Goal: Transaction & Acquisition: Purchase product/service

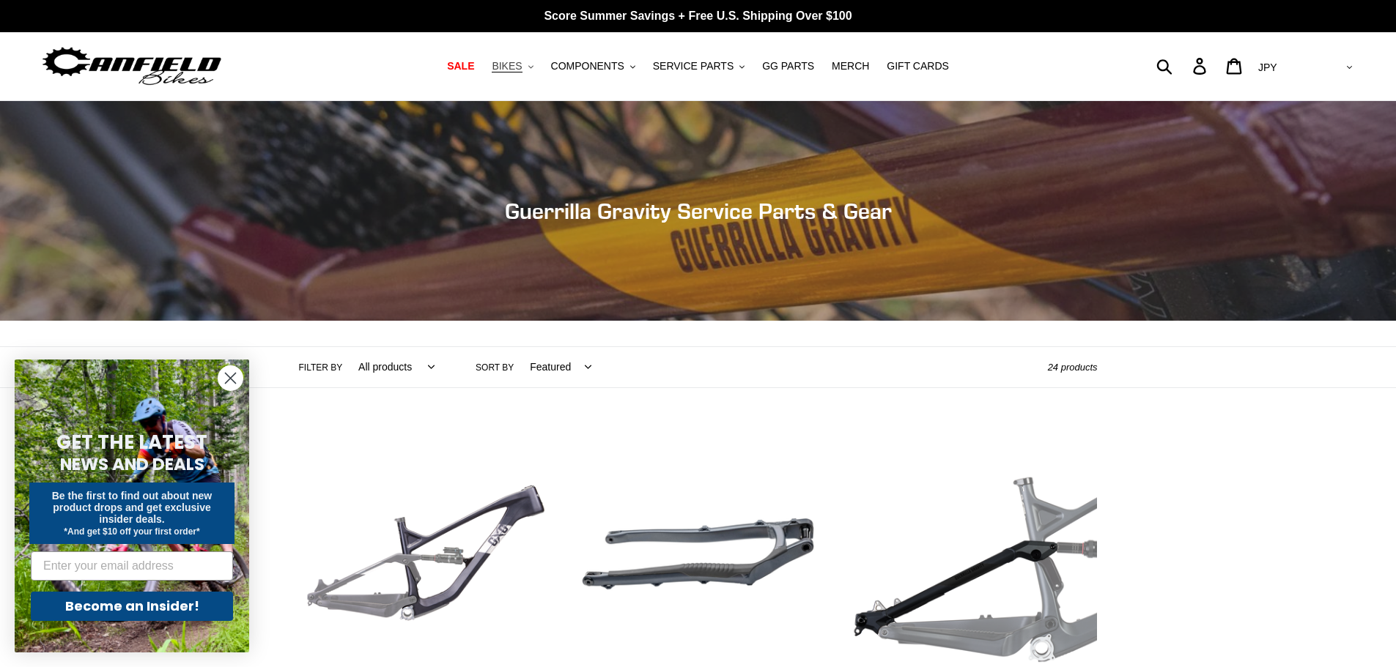
click at [540, 64] on button "BIKES .cls-1{fill:#231f20}" at bounding box center [512, 66] width 56 height 20
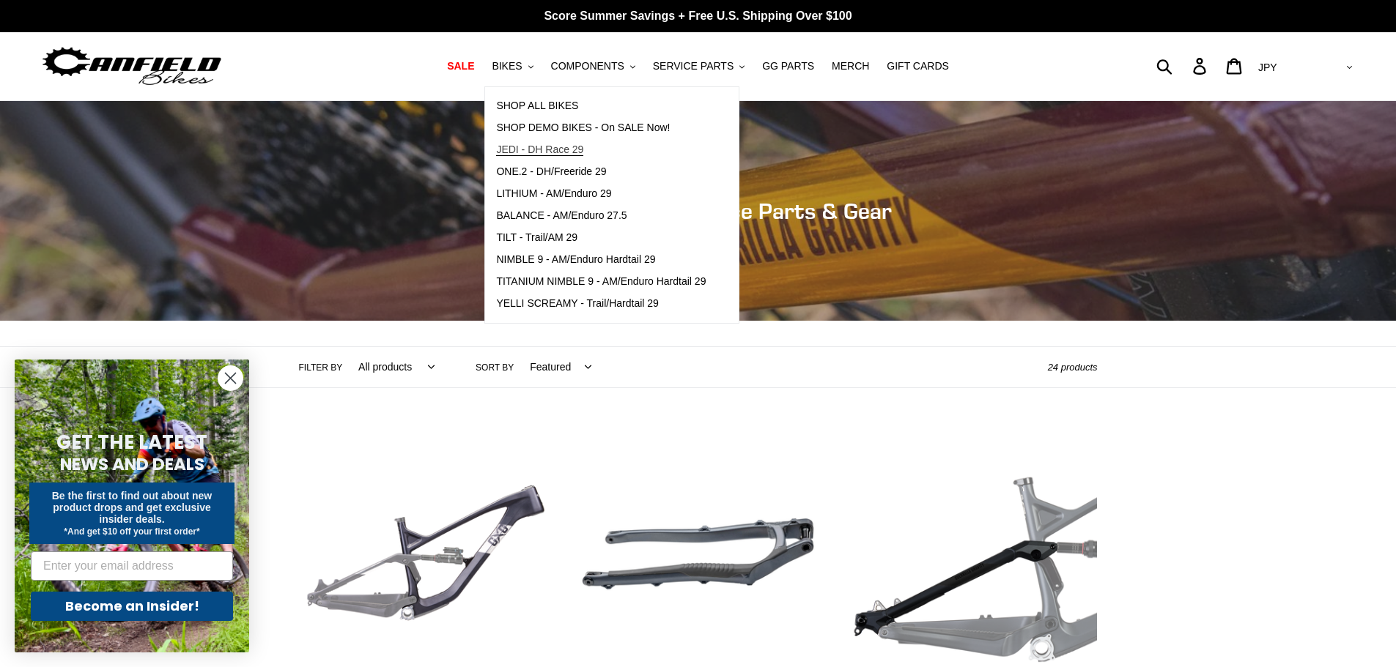
click at [569, 158] on link "JEDI - DH Race 29" at bounding box center [601, 150] width 232 height 22
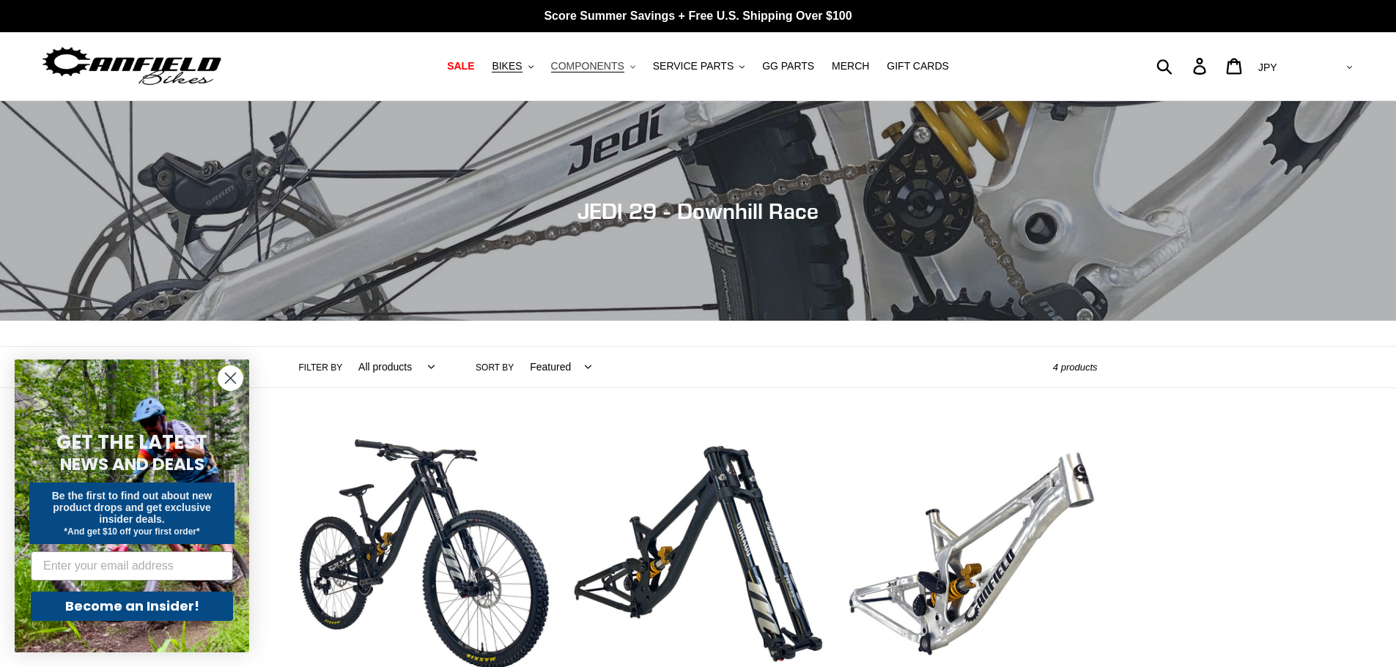
click at [643, 65] on button "COMPONENTS .cls-1{fill:#231f20}" at bounding box center [593, 66] width 99 height 20
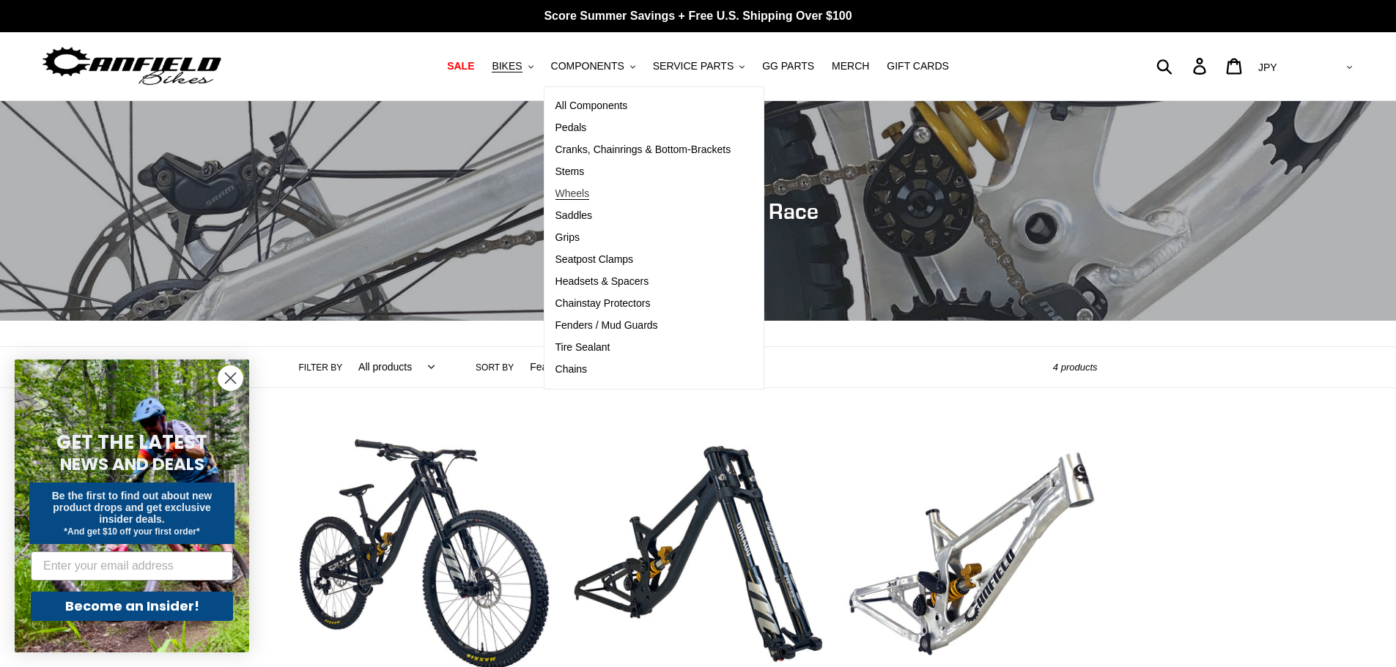
click at [583, 198] on span "Wheels" at bounding box center [572, 194] width 34 height 12
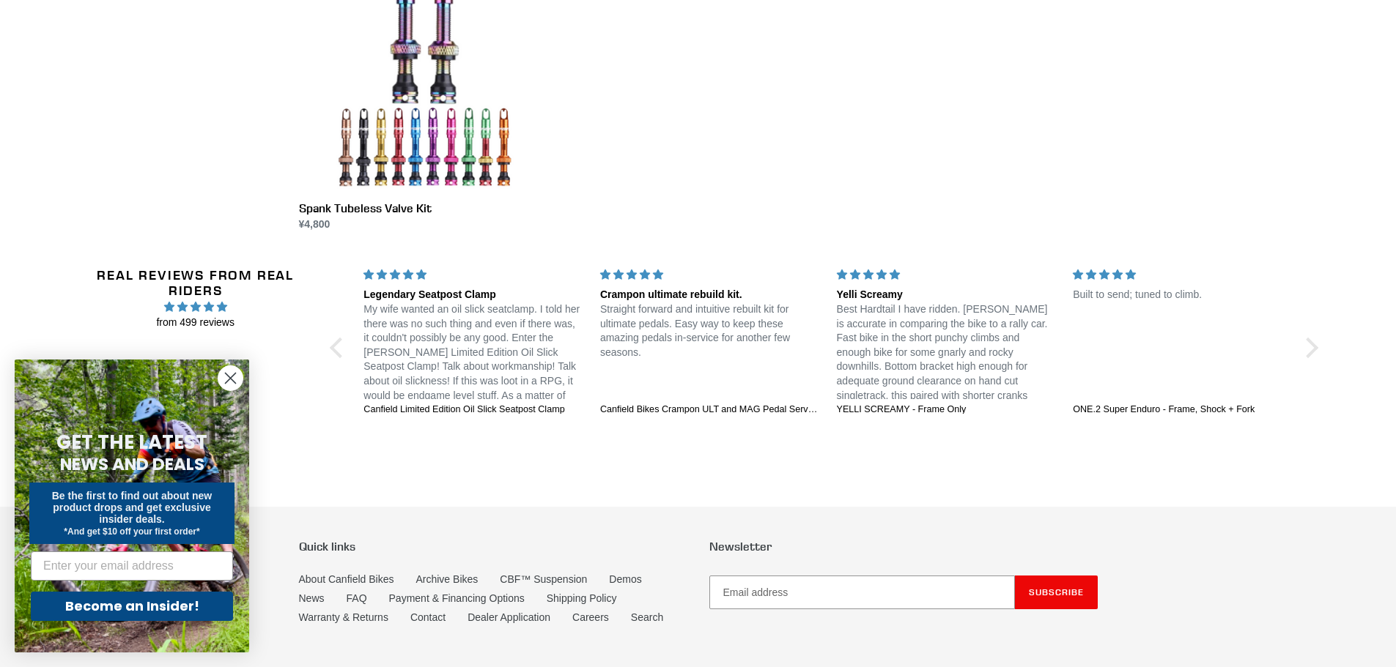
scroll to position [955, 0]
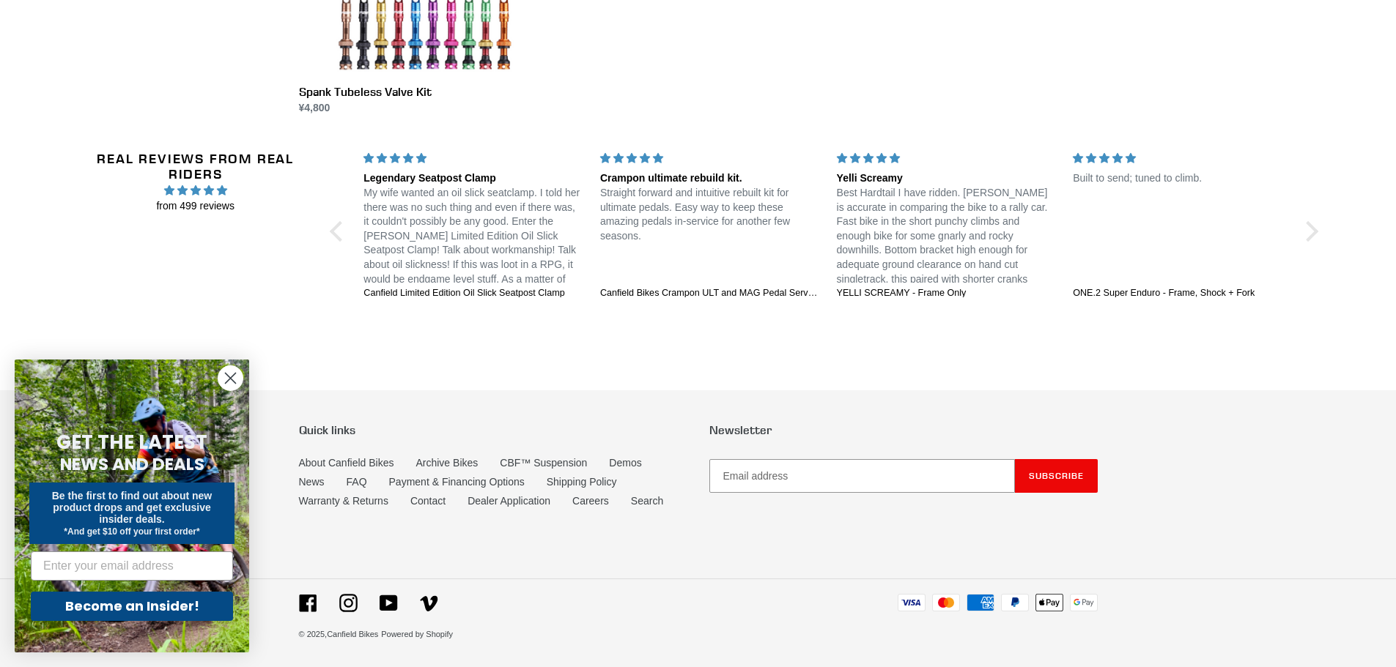
click at [375, 600] on li "YouTube" at bounding box center [389, 603] width 40 height 18
click at [388, 602] on icon at bounding box center [389, 603] width 18 height 18
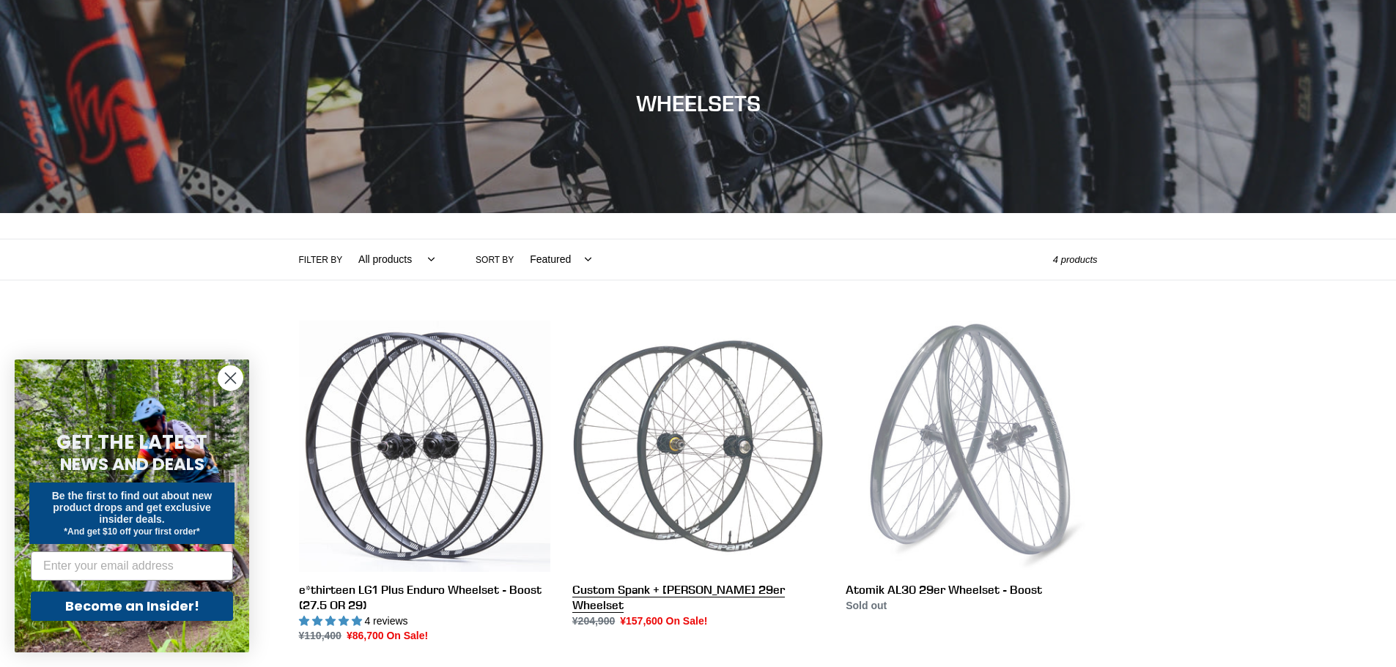
scroll to position [220, 0]
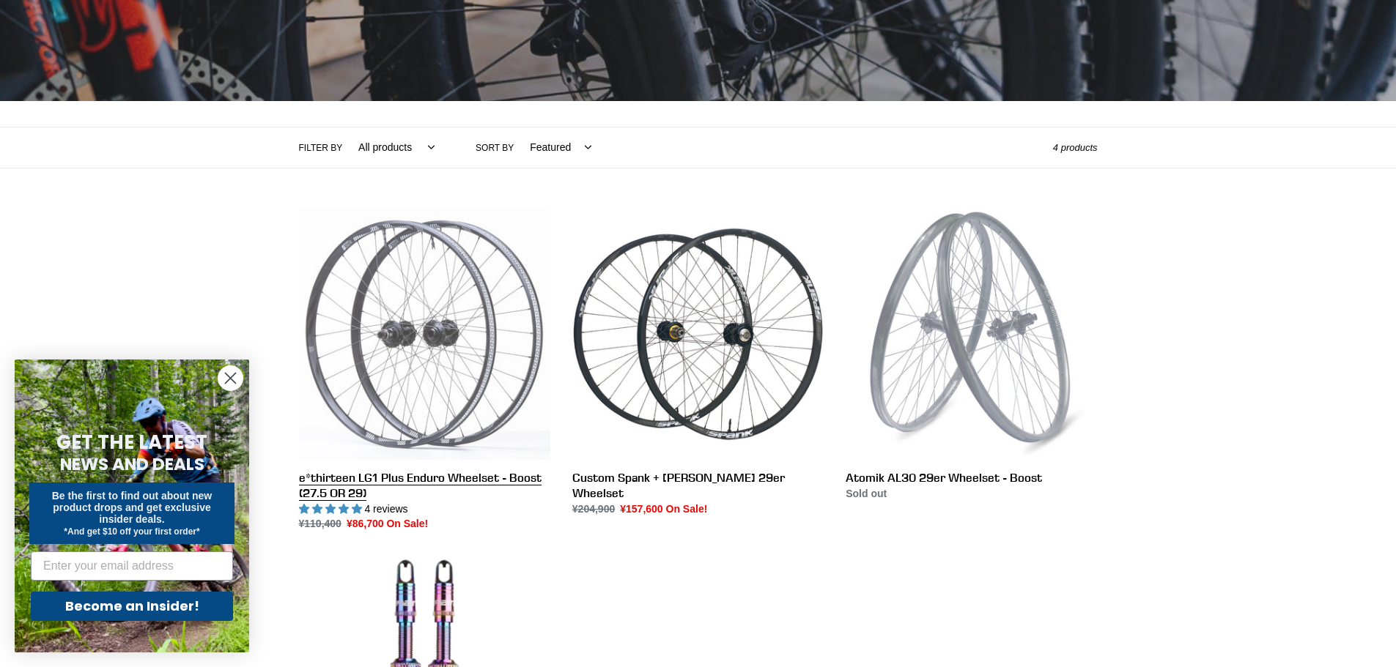
click at [484, 319] on link "e*thirteen LG1 Plus Enduro Wheelset - Boost (27.5 OR 29)" at bounding box center [424, 371] width 251 height 324
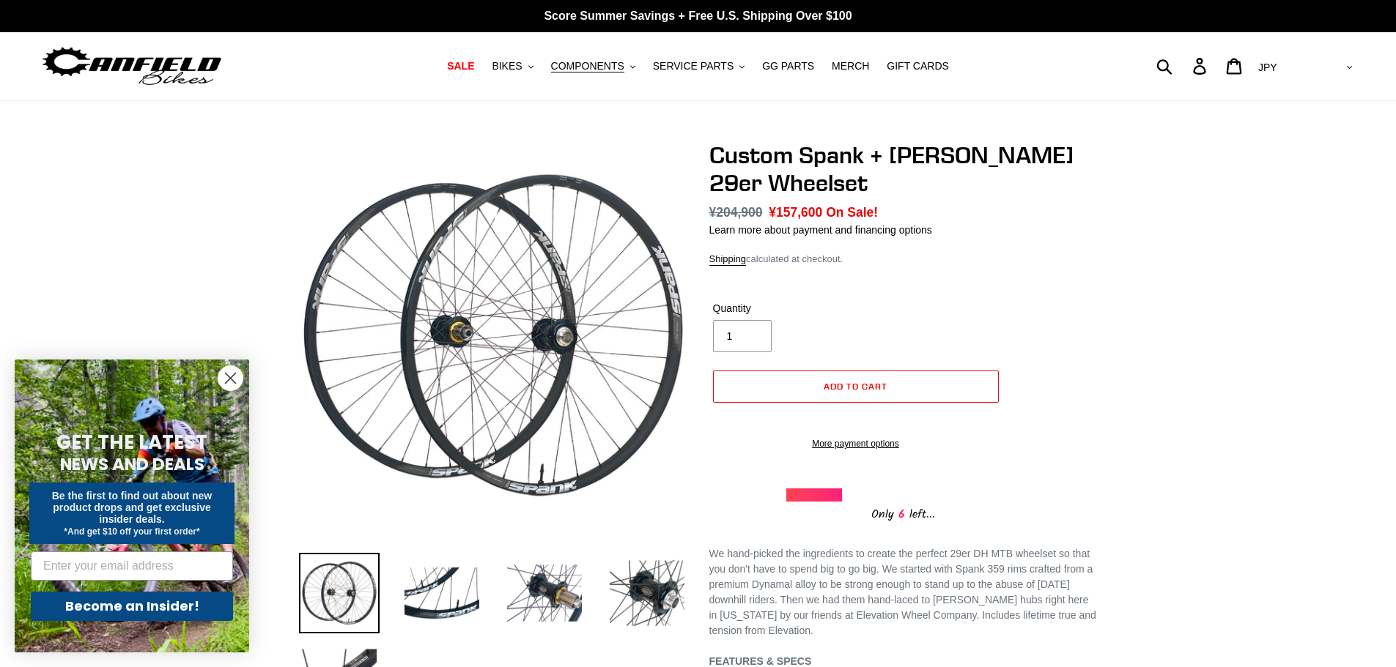
click at [799, 212] on span "¥157,600" at bounding box center [795, 212] width 53 height 15
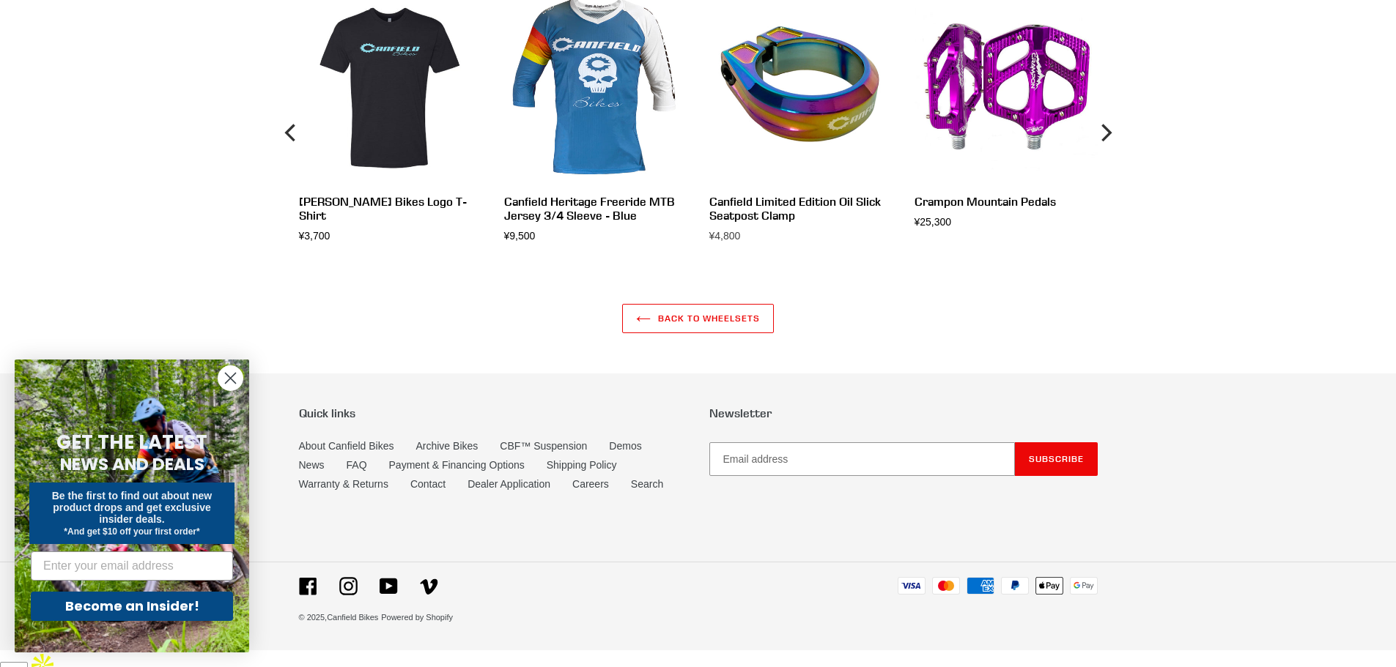
scroll to position [1238, 0]
click at [311, 596] on icon at bounding box center [308, 586] width 18 height 18
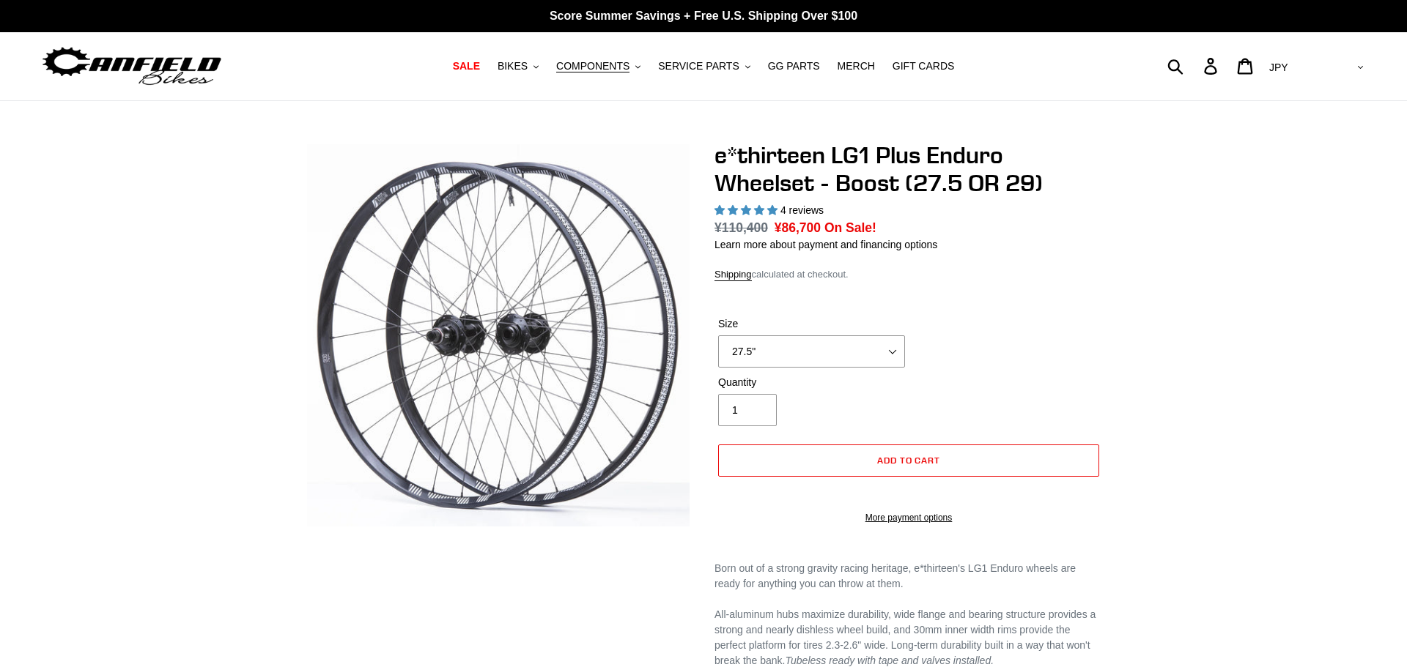
select select "highest-rating"
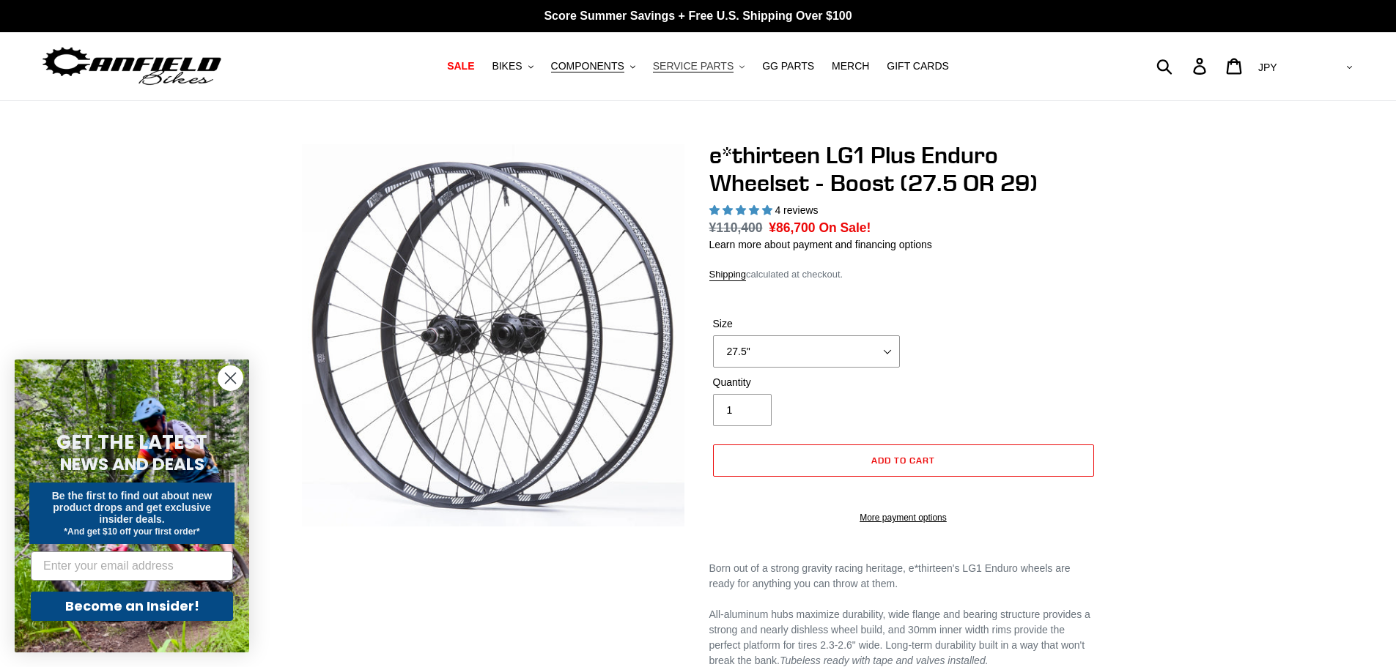
click at [733, 64] on button "SERVICE PARTS .cls-1{fill:#231f20}" at bounding box center [699, 66] width 106 height 20
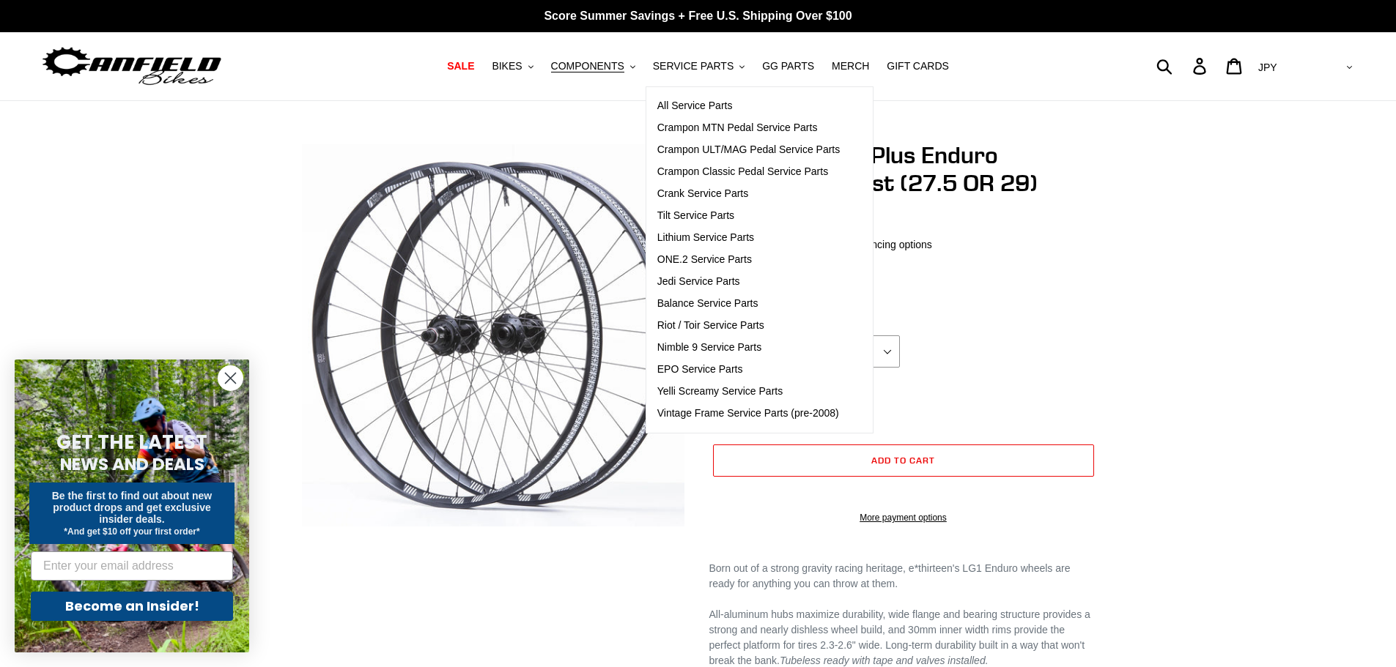
click at [115, 74] on img at bounding box center [131, 66] width 183 height 46
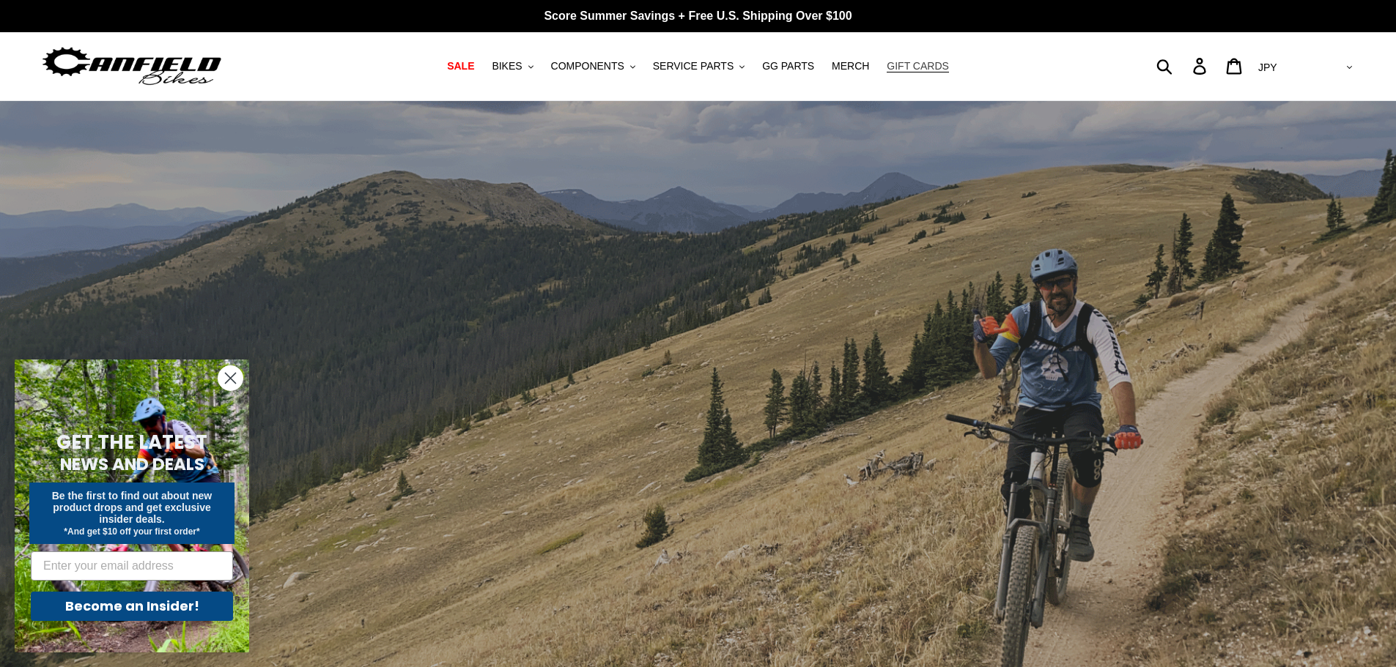
click at [906, 62] on span "GIFT CARDS" at bounding box center [918, 66] width 62 height 12
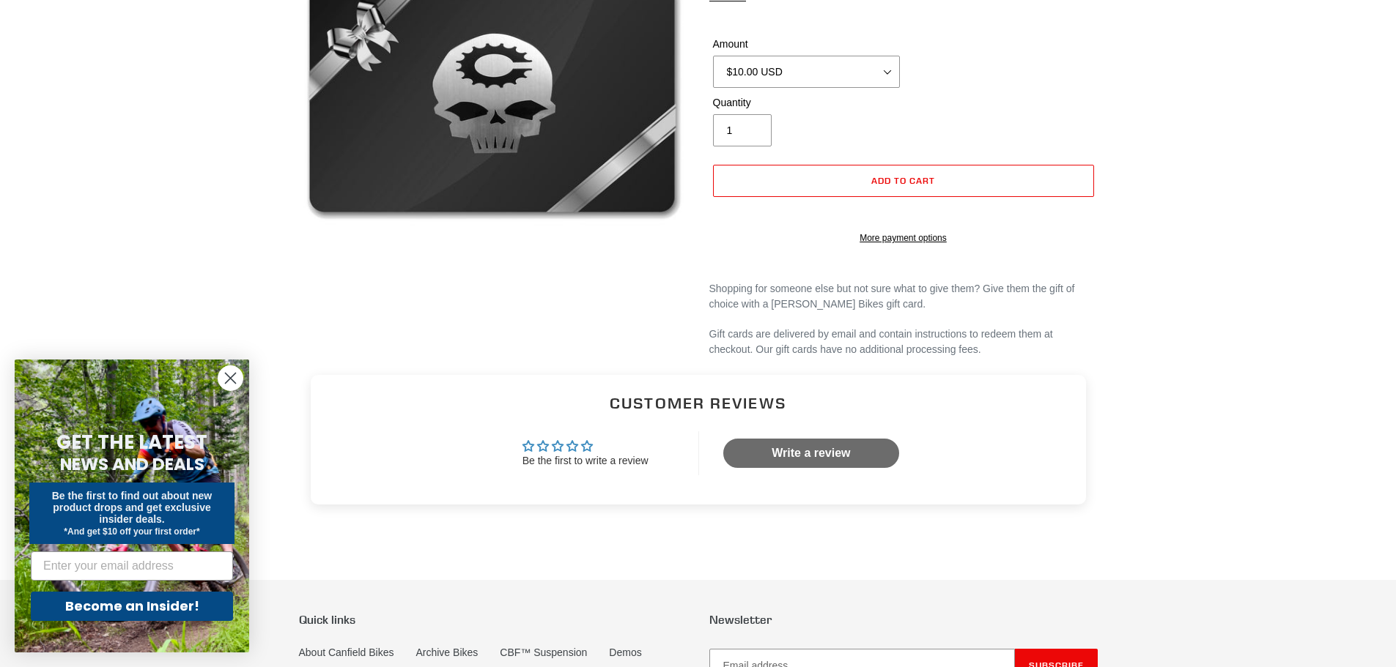
scroll to position [4, 0]
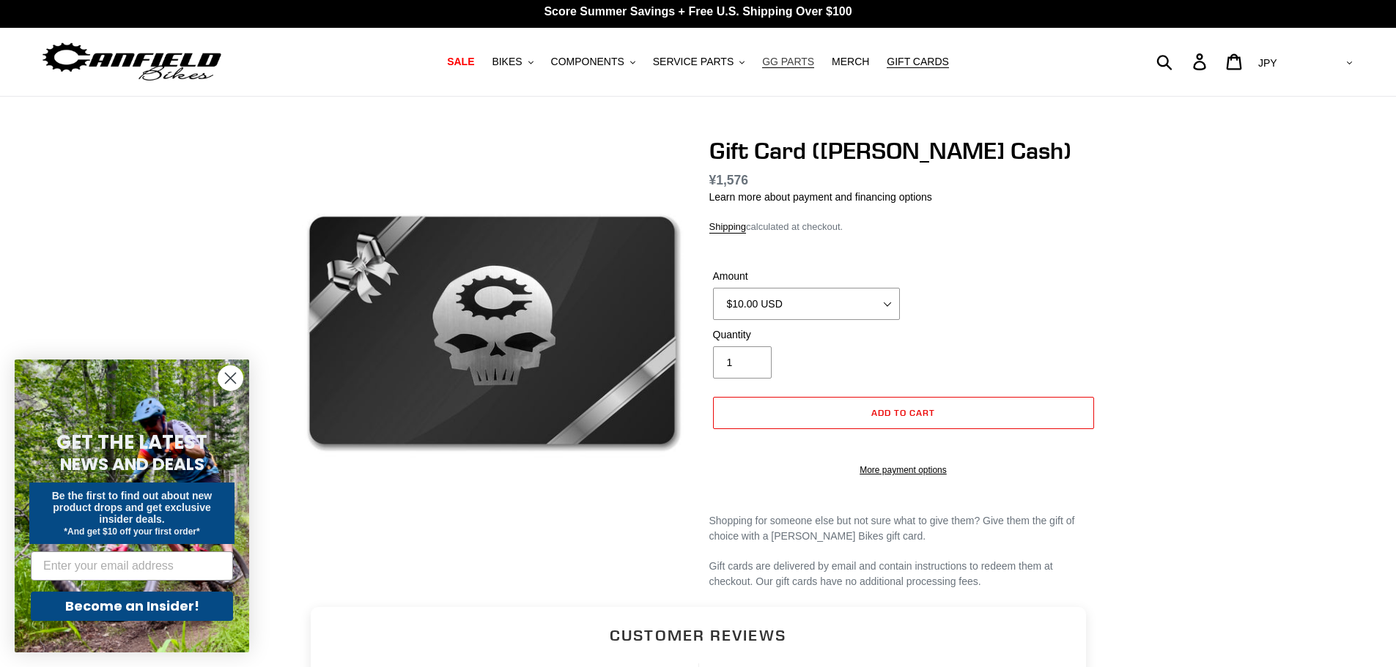
click at [783, 59] on span "GG PARTS" at bounding box center [788, 62] width 52 height 12
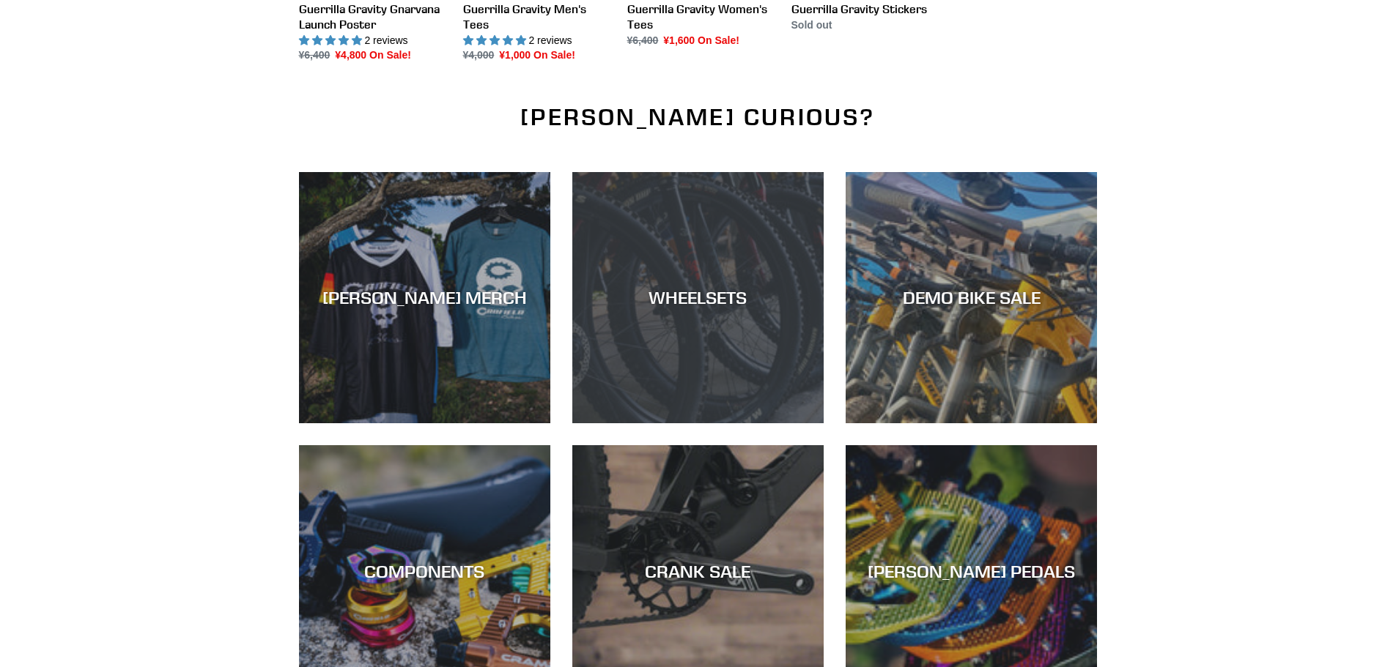
scroll to position [1685, 0]
click at [697, 423] on div "WHEELSETS" at bounding box center [697, 423] width 251 height 0
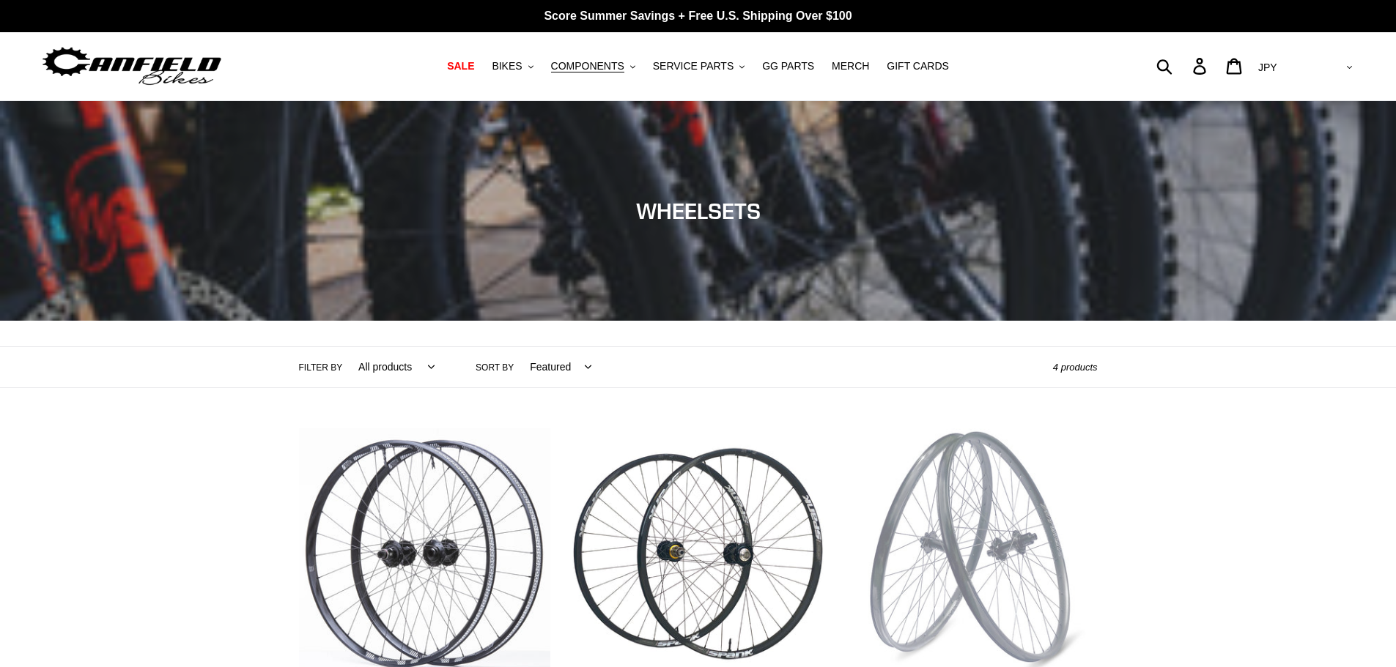
click at [1334, 60] on select "AED AFN ALL AMD ANG AUD AWG AZN BAM BBD BDT BGN BIF BND BOB BSD BWP BZD CAD CDF…" at bounding box center [1303, 67] width 103 height 27
click at [1343, 66] on select "AED AFN ALL AMD ANG AUD AWG AZN BAM BBD BDT BGN BIF BND BOB BSD BWP BZD CAD CDF…" at bounding box center [1303, 67] width 103 height 27
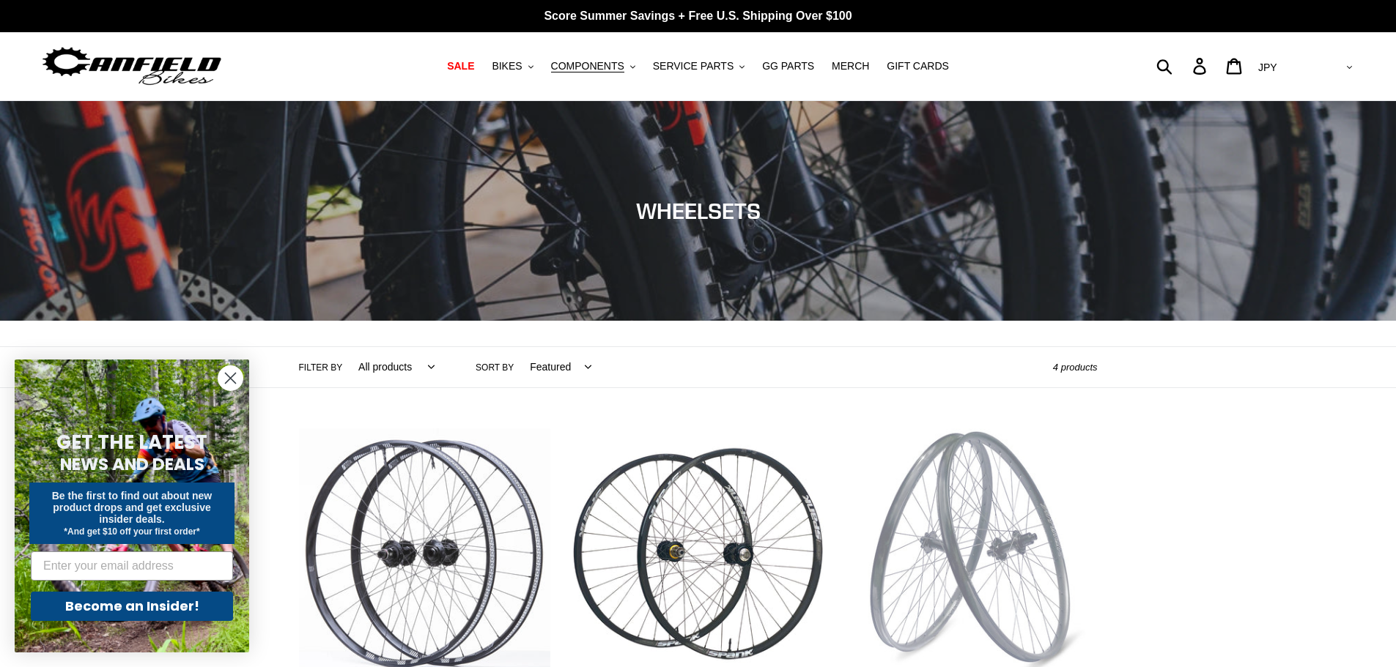
select select "USD"
click at [1312, 54] on select "AED AFN ALL AMD ANG AUD AWG AZN BAM BBD BDT BGN BIF BND BOB BSD BWP BZD CAD CDF…" at bounding box center [1303, 67] width 103 height 27
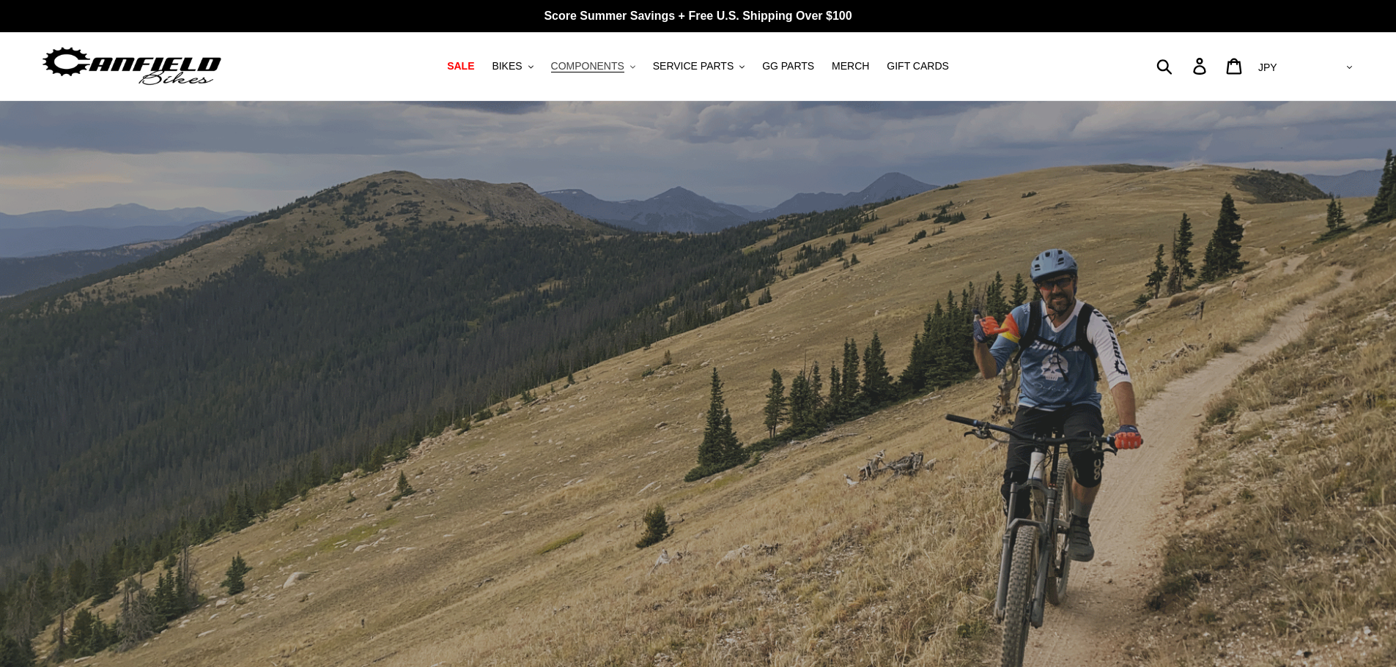
click at [602, 64] on span "COMPONENTS" at bounding box center [587, 66] width 73 height 12
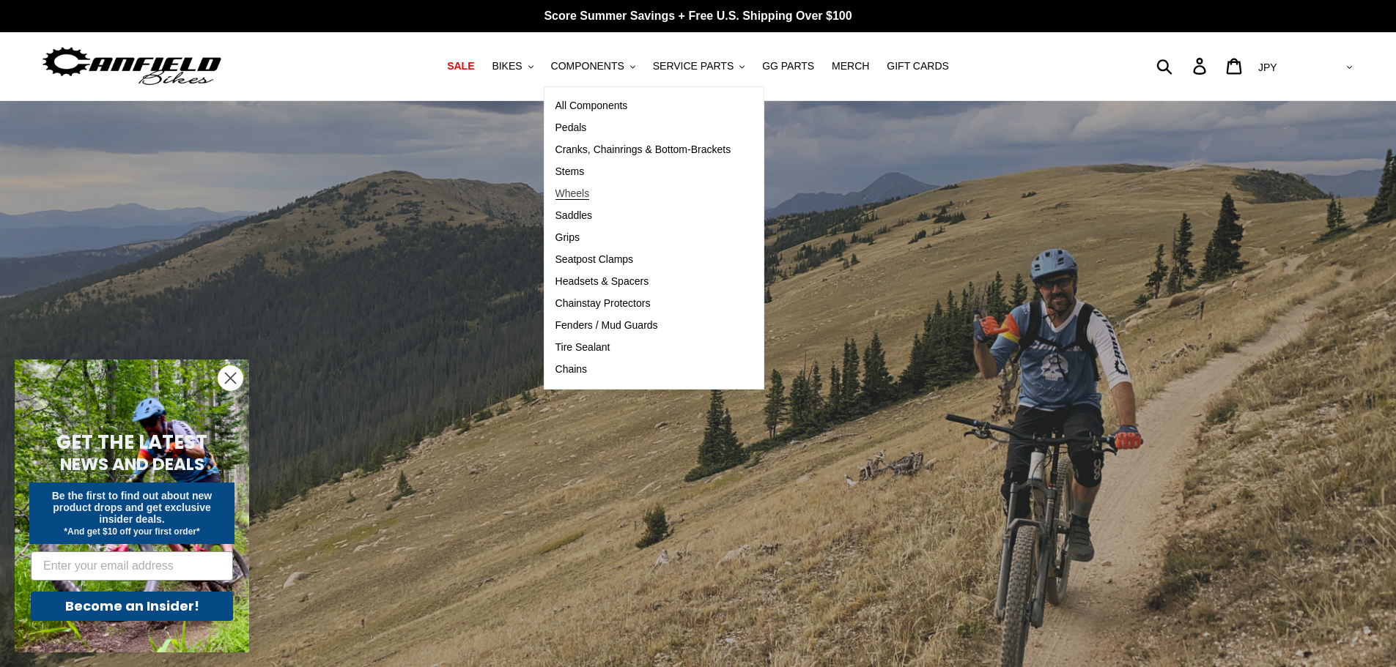
click at [583, 197] on span "Wheels" at bounding box center [572, 194] width 34 height 12
